Goal: Information Seeking & Learning: Learn about a topic

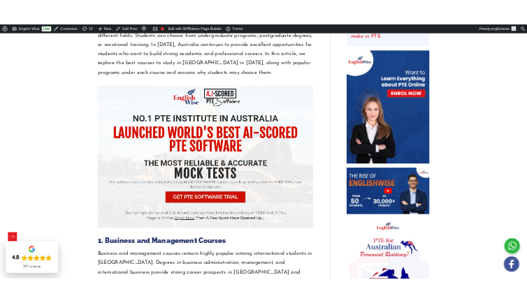
scroll to position [1052, 0]
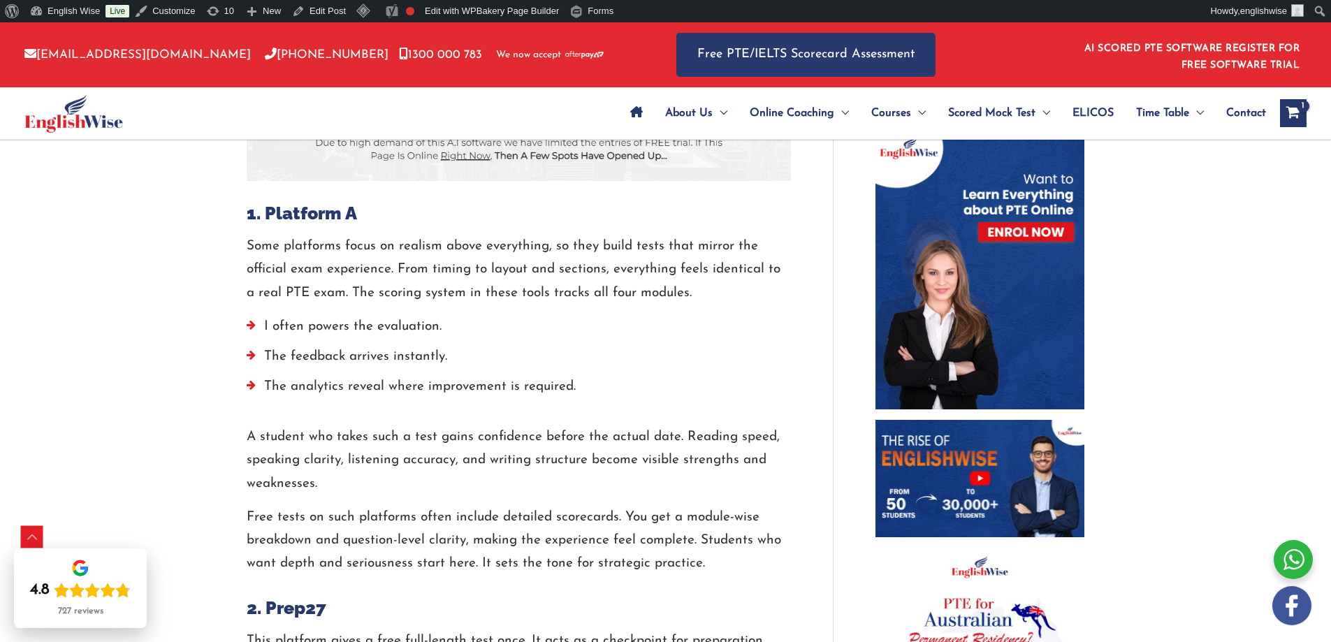
scroll to position [629, 0]
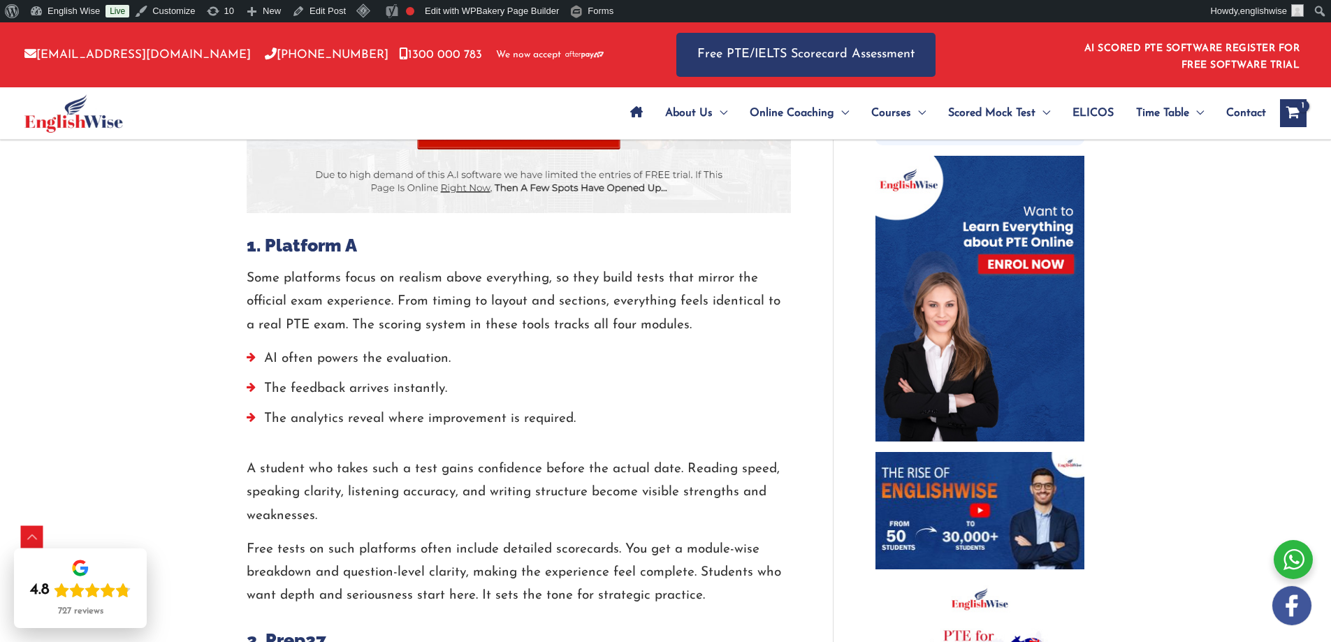
scroll to position [629, 0]
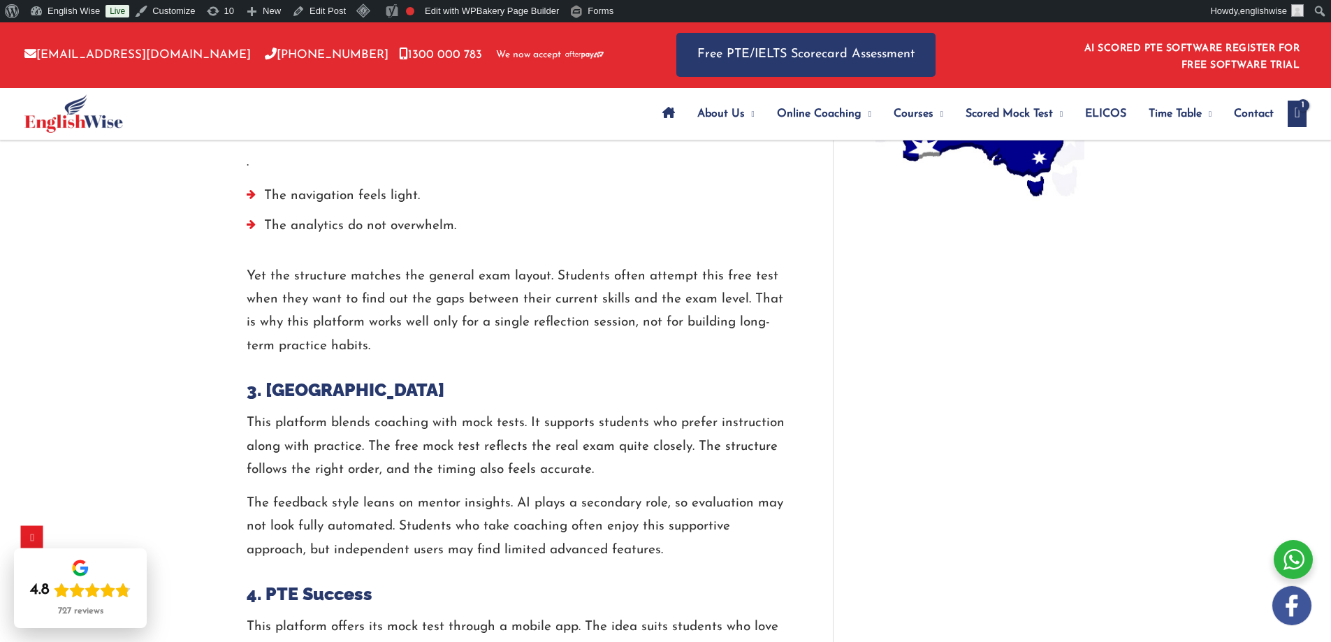
scroll to position [1258, 0]
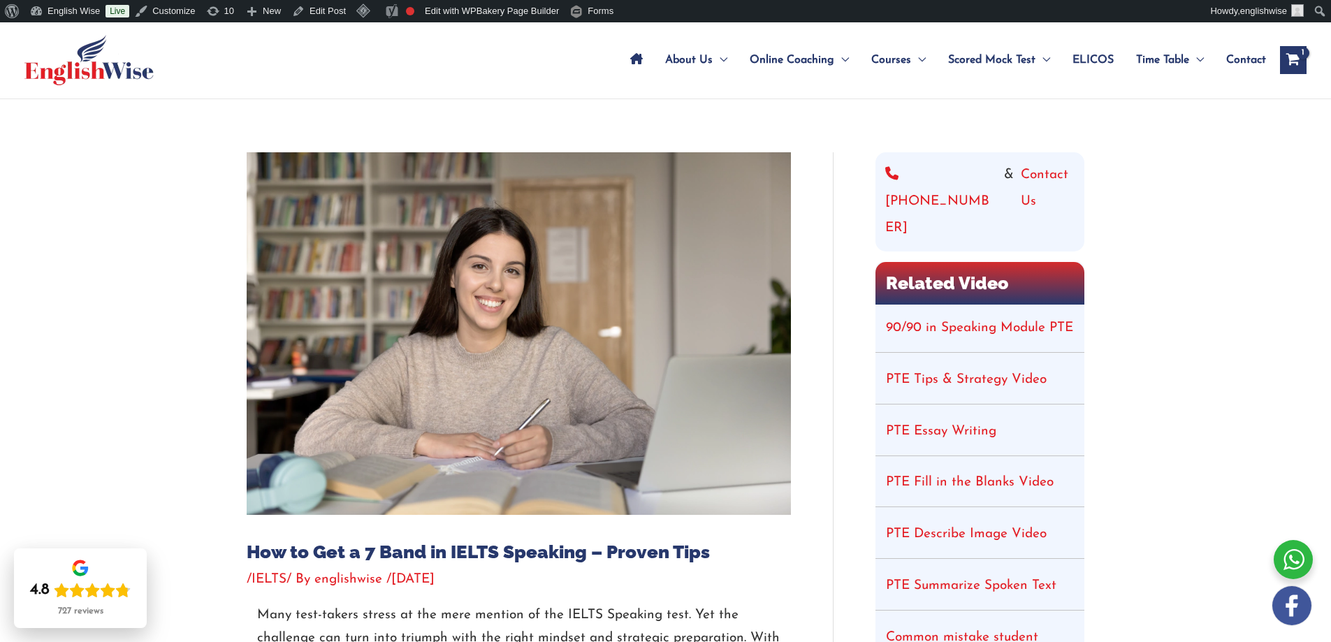
scroll to position [210, 0]
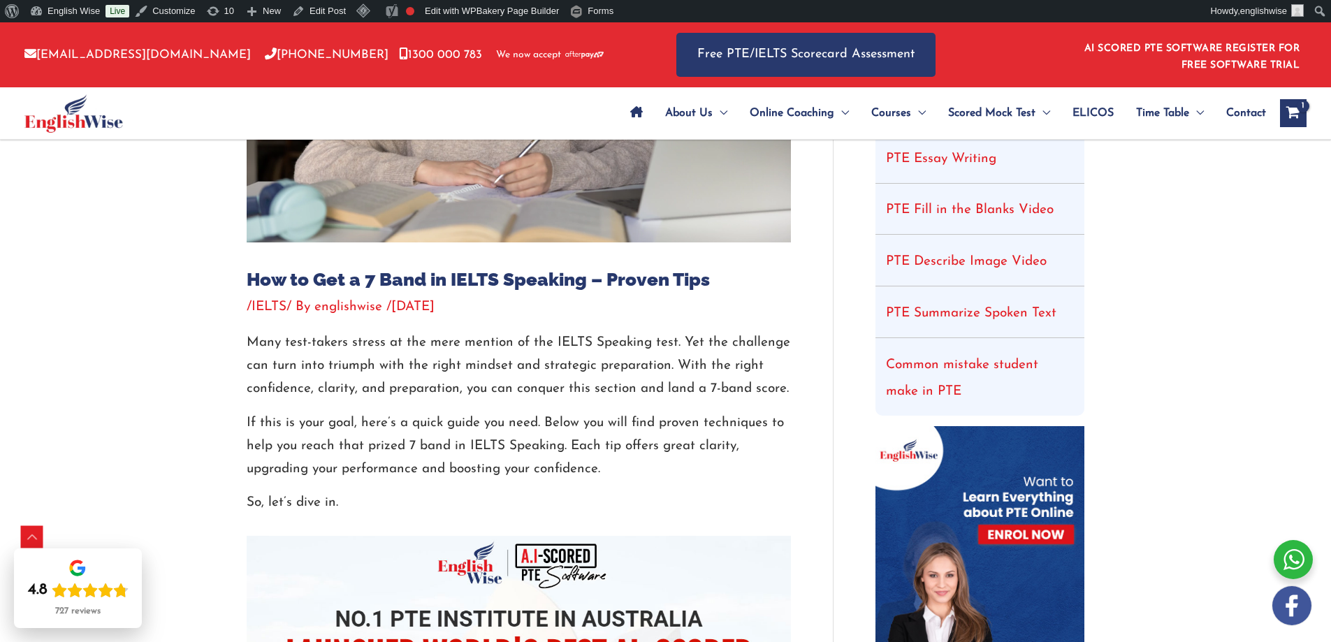
scroll to position [165, 0]
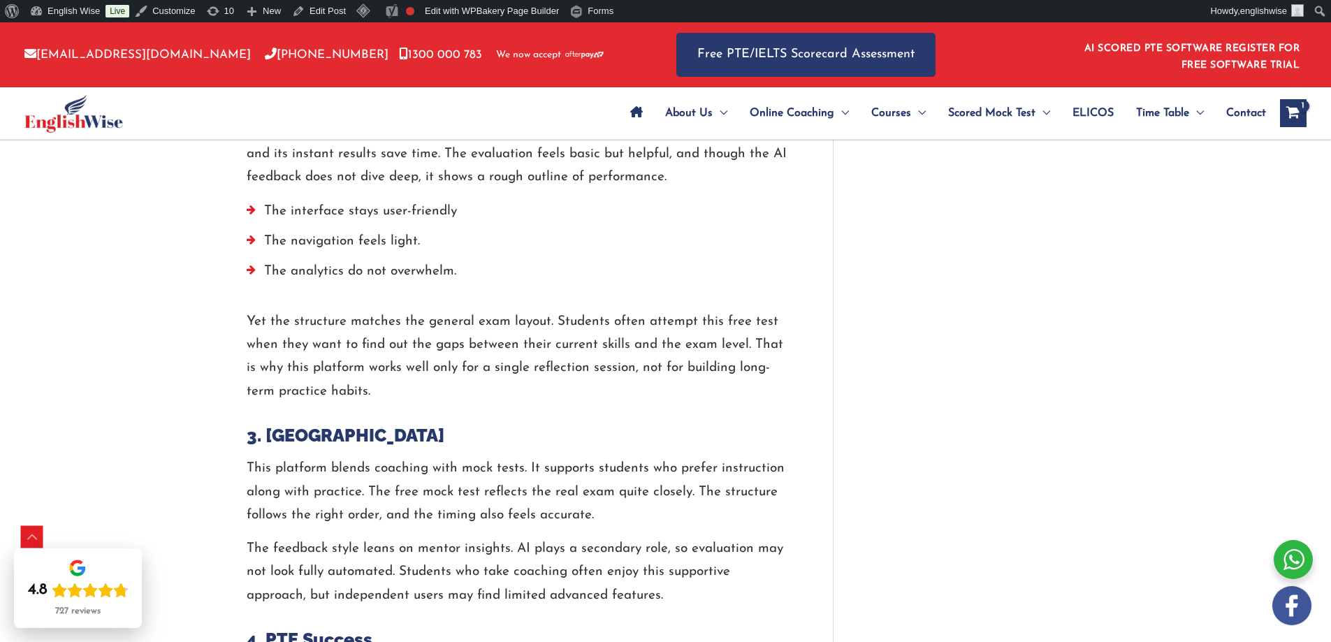
scroll to position [1539, 0]
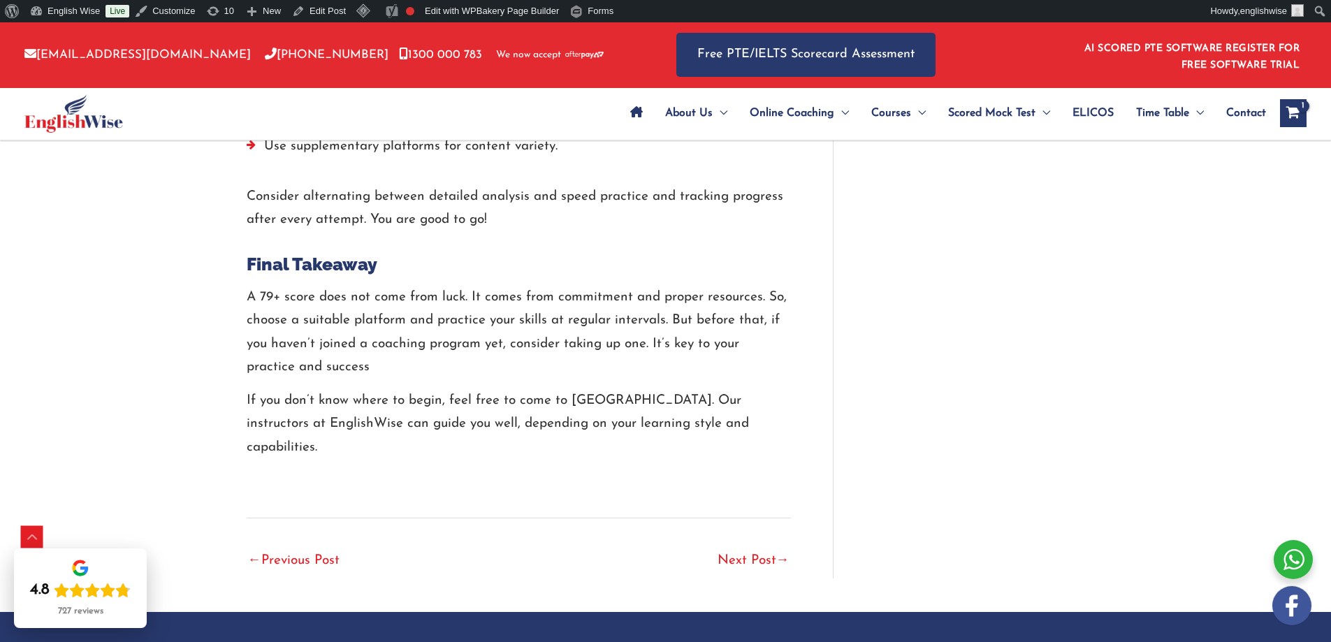
scroll to position [3240, 0]
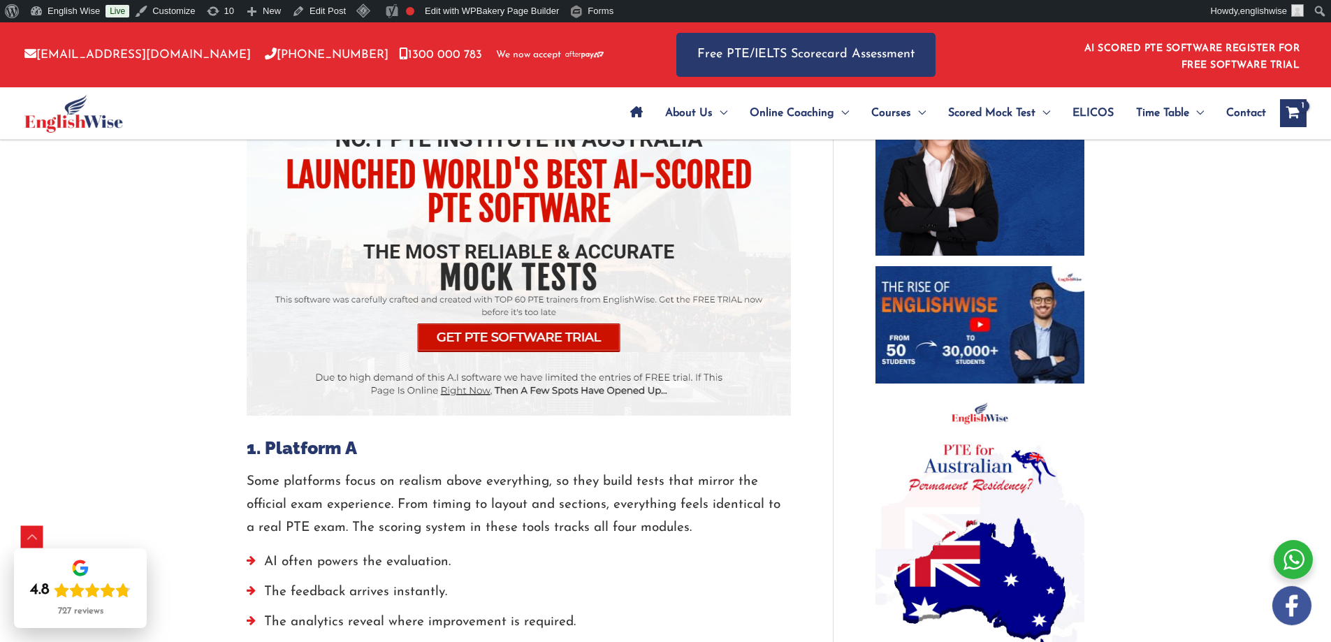
scroll to position [585, 0]
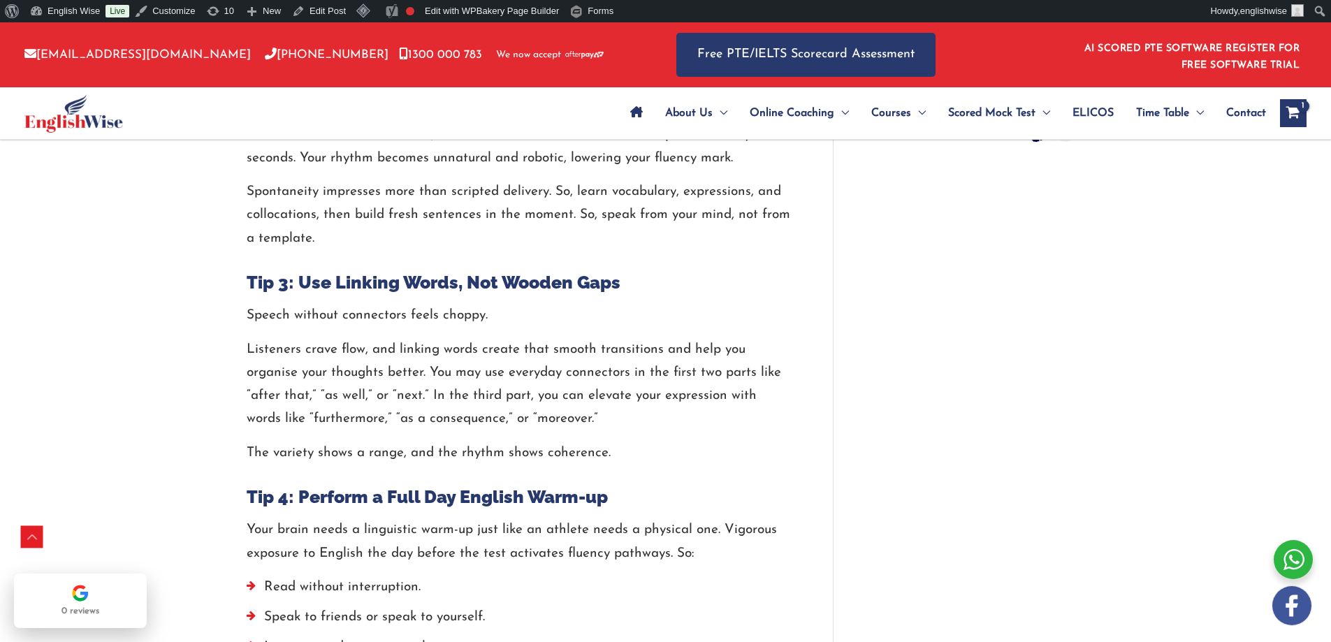
scroll to position [1328, 0]
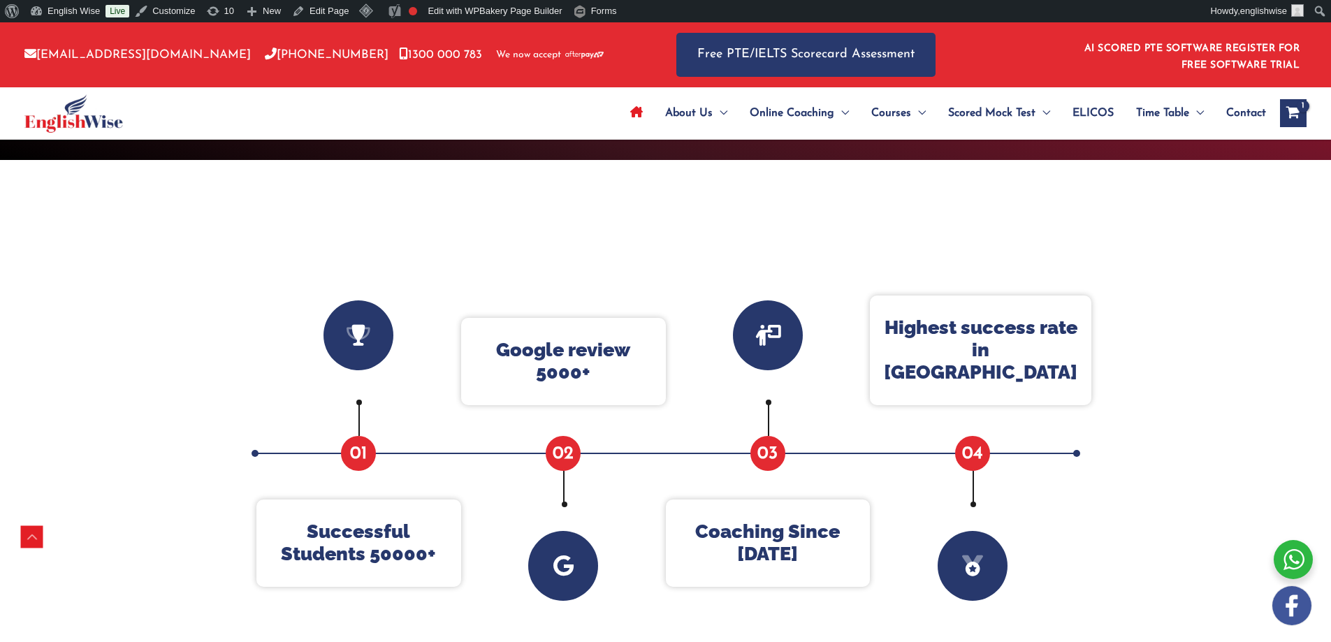
scroll to position [398, 0]
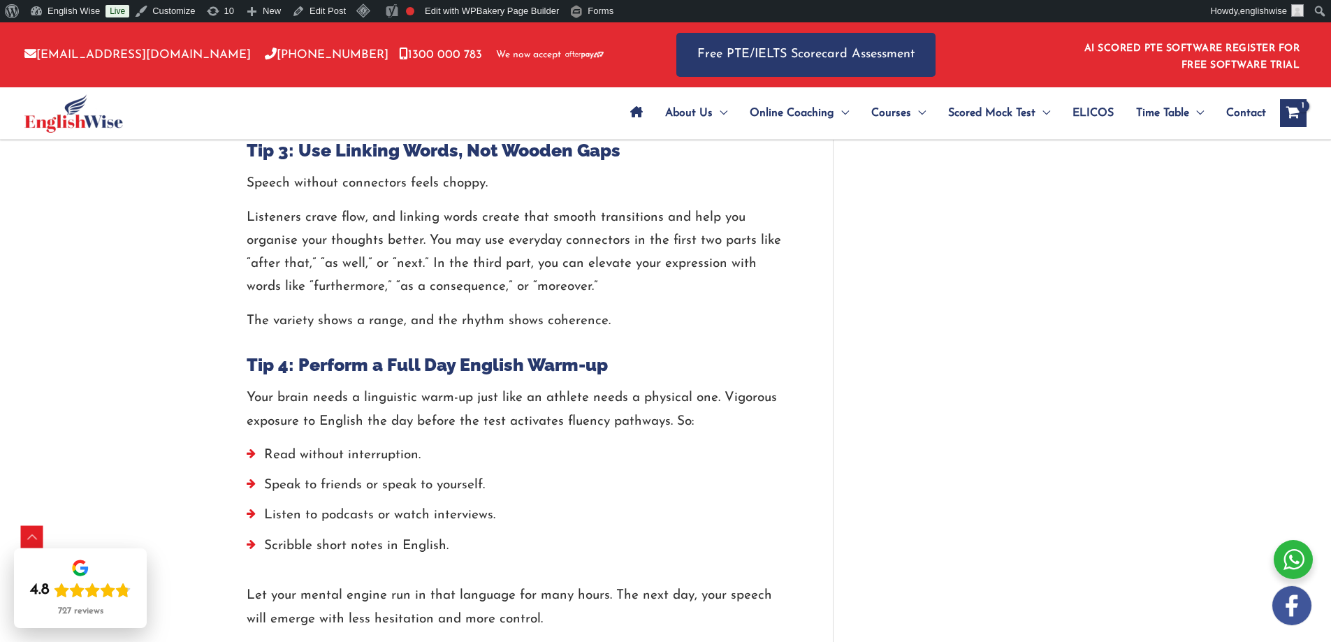
scroll to position [1607, 0]
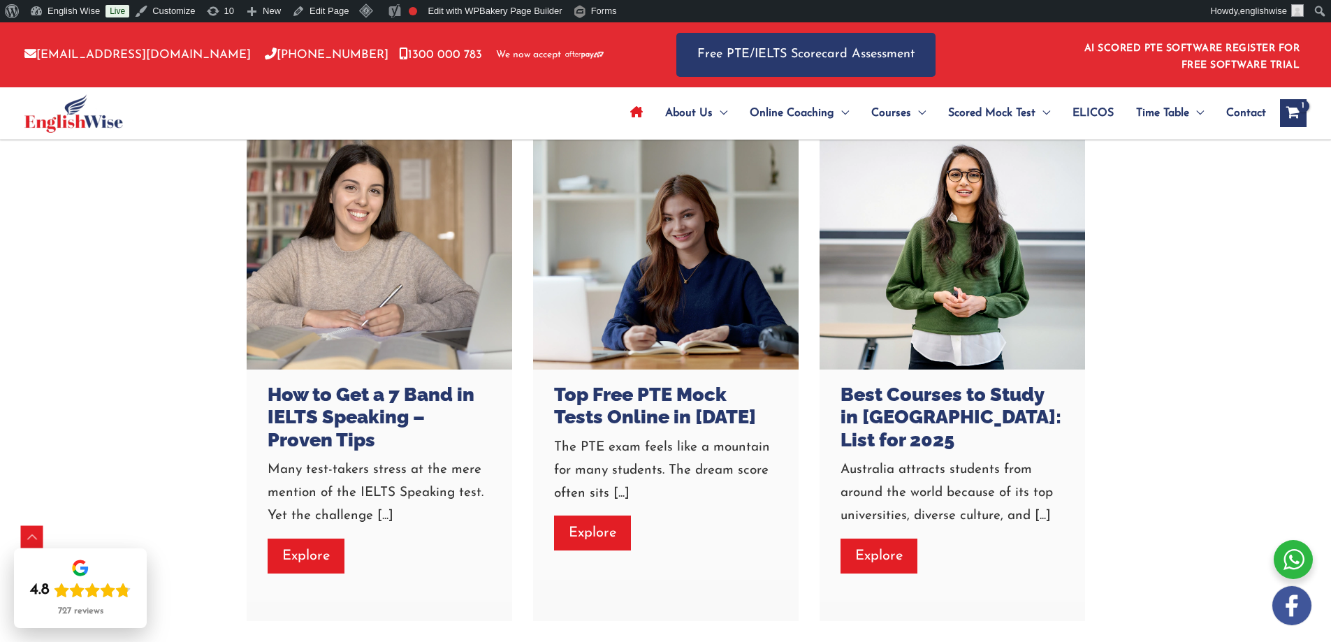
scroll to position [3752, 0]
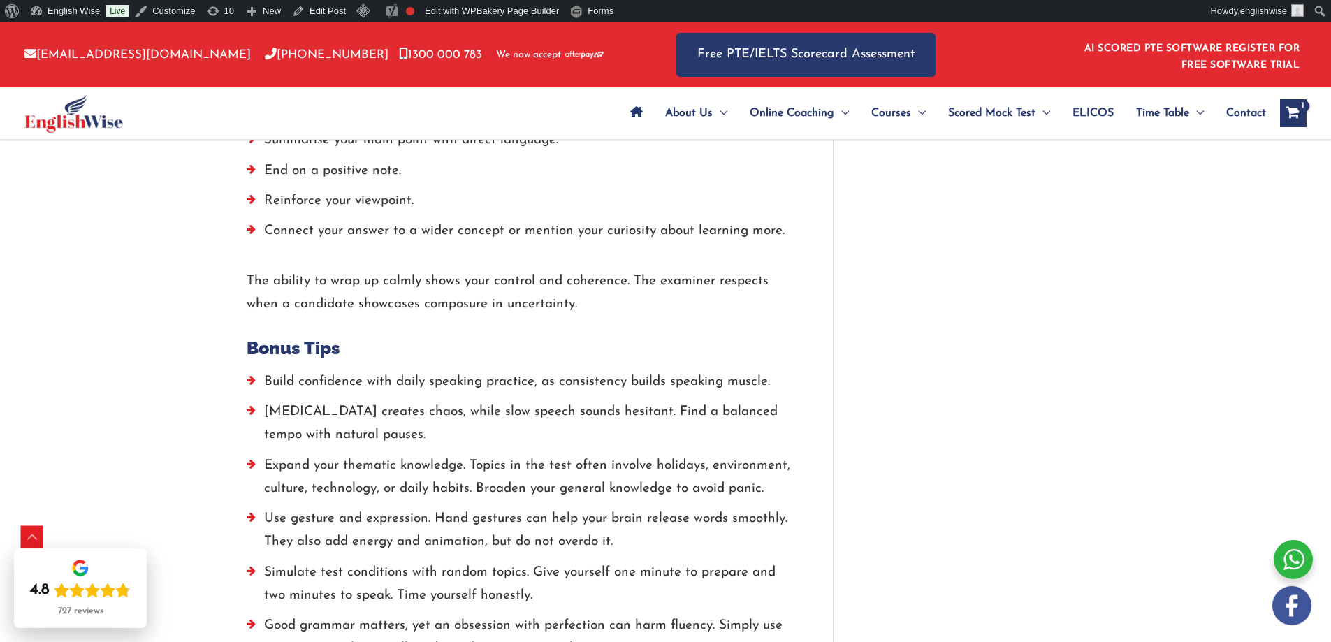
scroll to position [2865, 0]
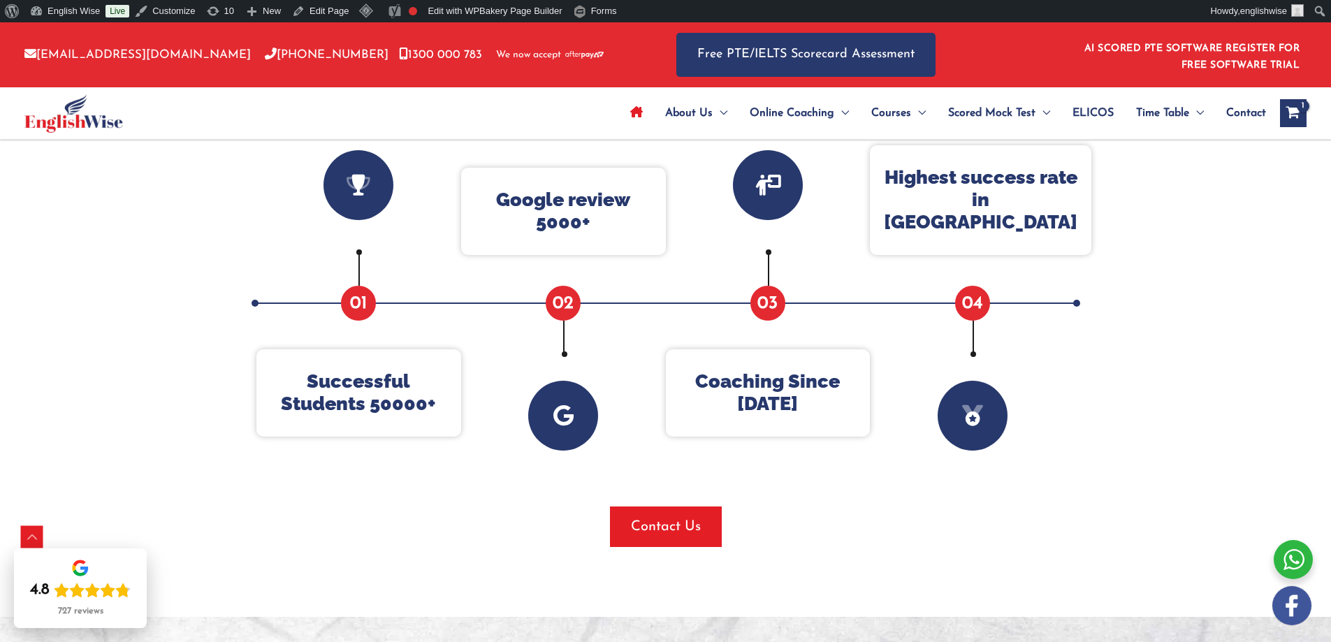
scroll to position [489, 0]
